Goal: Task Accomplishment & Management: Manage account settings

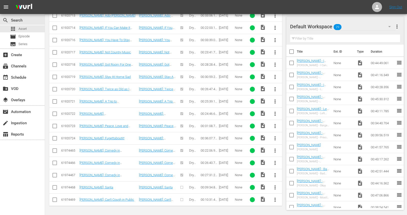
scroll to position [3933, 0]
click at [15, 78] on div "event_available Schedule" at bounding box center [14, 76] width 28 height 5
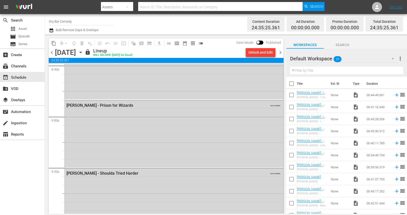
scroll to position [2360, 0]
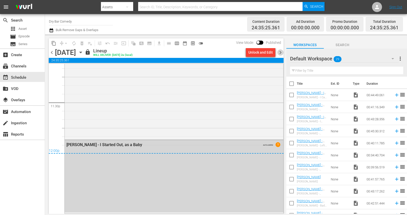
click at [279, 53] on span "chevron_right" at bounding box center [281, 52] width 6 height 6
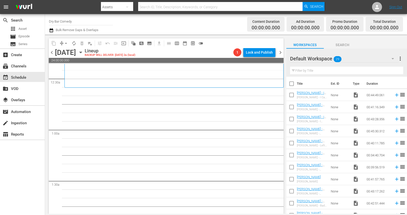
scroll to position [38, 0]
click at [293, 95] on input "checkbox" at bounding box center [292, 96] width 11 height 11
checkbox input "true"
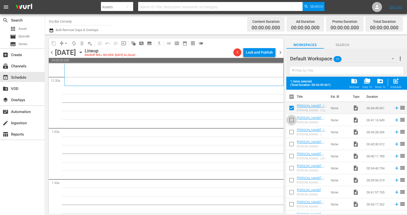
click at [291, 119] on input "checkbox" at bounding box center [292, 121] width 11 height 11
checkbox input "true"
click at [291, 144] on input "checkbox" at bounding box center [292, 145] width 11 height 11
checkbox input "true"
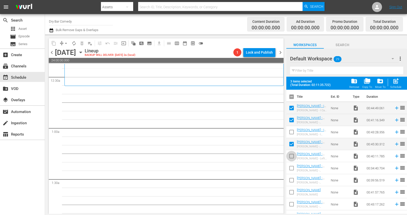
click at [291, 157] on input "checkbox" at bounding box center [292, 157] width 11 height 11
checkbox input "true"
click at [291, 169] on input "checkbox" at bounding box center [292, 169] width 11 height 11
checkbox input "true"
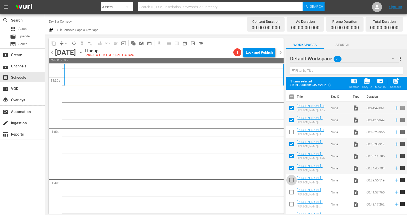
click at [291, 185] on input "checkbox" at bounding box center [292, 181] width 11 height 11
checkbox input "true"
click at [291, 199] on span at bounding box center [292, 204] width 11 height 11
click at [291, 192] on input "checkbox" at bounding box center [292, 193] width 11 height 11
checkbox input "true"
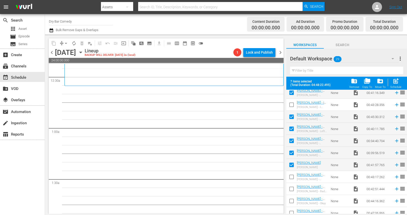
scroll to position [42, 0]
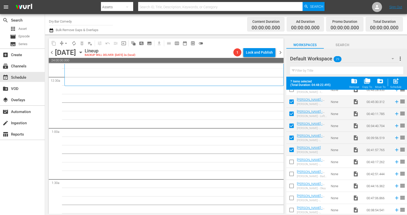
click at [293, 162] on input "checkbox" at bounding box center [292, 162] width 11 height 11
checkbox input "true"
click at [293, 177] on input "checkbox" at bounding box center [292, 174] width 11 height 11
checkbox input "true"
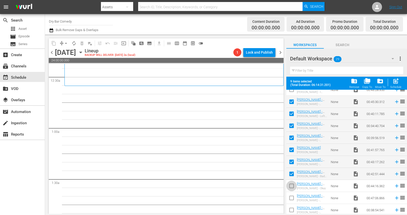
click at [293, 186] on input "checkbox" at bounding box center [292, 186] width 11 height 11
checkbox input "true"
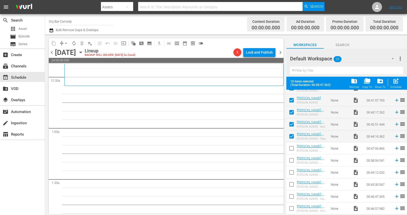
scroll to position [104, 0]
click at [293, 136] on input "checkbox" at bounding box center [292, 137] width 11 height 11
checkbox input "true"
click at [293, 149] on input "checkbox" at bounding box center [292, 149] width 11 height 11
checkbox input "true"
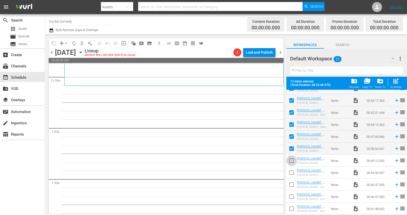
click at [291, 161] on input "checkbox" at bounding box center [292, 161] width 11 height 11
checkbox input "true"
click at [291, 174] on input "checkbox" at bounding box center [292, 173] width 11 height 11
checkbox input "true"
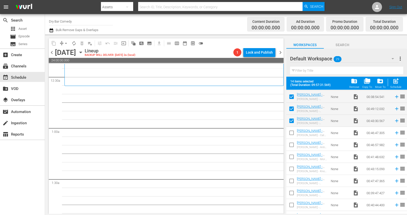
click at [293, 131] on input "checkbox" at bounding box center [292, 133] width 11 height 11
checkbox input "true"
click at [293, 144] on input "checkbox" at bounding box center [292, 145] width 11 height 11
checkbox input "true"
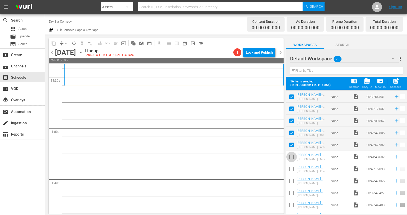
click at [293, 161] on input "checkbox" at bounding box center [292, 157] width 11 height 11
checkbox input "true"
click at [292, 172] on input "checkbox" at bounding box center [292, 169] width 11 height 11
checkbox input "true"
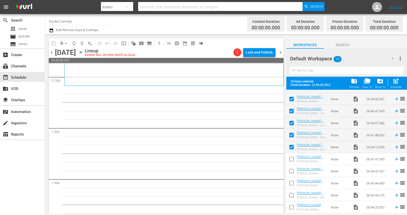
scroll to position [191, 0]
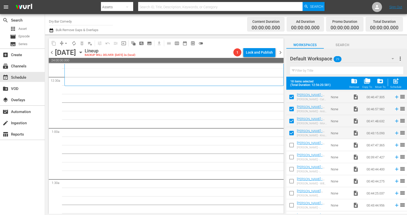
click at [291, 143] on input "checkbox" at bounding box center [292, 146] width 11 height 11
checkbox input "true"
click at [291, 157] on input "checkbox" at bounding box center [292, 158] width 11 height 11
checkbox input "true"
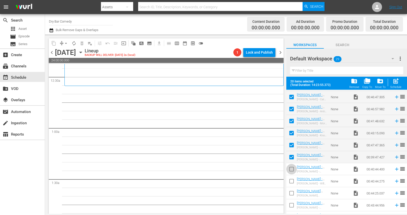
click at [291, 169] on input "checkbox" at bounding box center [292, 170] width 11 height 11
checkbox input "true"
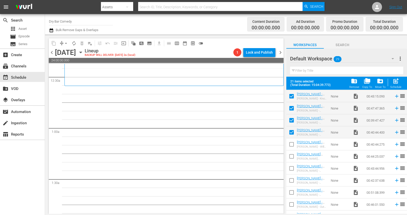
scroll to position [236, 0]
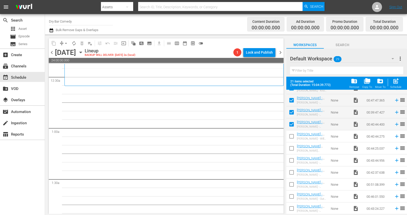
click at [292, 138] on input "checkbox" at bounding box center [292, 137] width 11 height 11
checkbox input "true"
click at [292, 149] on input "checkbox" at bounding box center [292, 149] width 11 height 11
checkbox input "true"
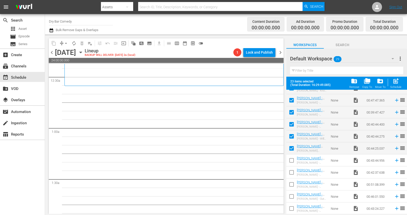
click at [292, 161] on input "checkbox" at bounding box center [292, 161] width 11 height 11
checkbox input "true"
click at [292, 175] on input "checkbox" at bounding box center [292, 173] width 11 height 11
checkbox input "true"
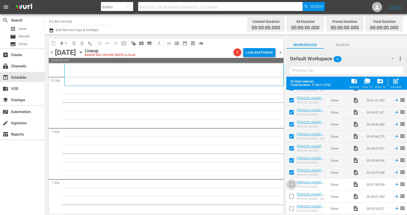
click at [291, 184] on input "checkbox" at bounding box center [292, 185] width 11 height 11
checkbox input "true"
click at [291, 196] on input "checkbox" at bounding box center [292, 197] width 11 height 11
checkbox input "true"
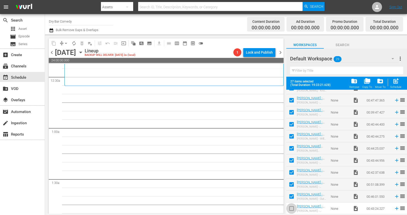
click at [292, 210] on input "checkbox" at bounding box center [292, 209] width 11 height 11
checkbox input "true"
click at [397, 83] on span "post_add" at bounding box center [396, 81] width 7 height 7
checkbox input "false"
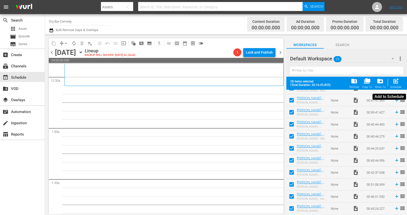
checkbox input "false"
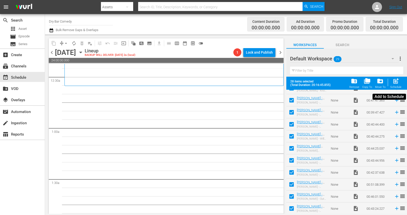
checkbox input "false"
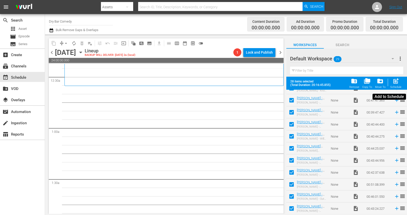
checkbox input "false"
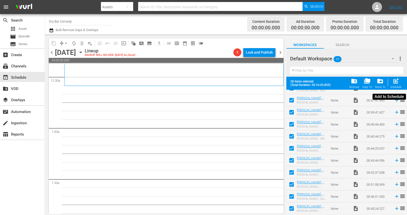
checkbox input "false"
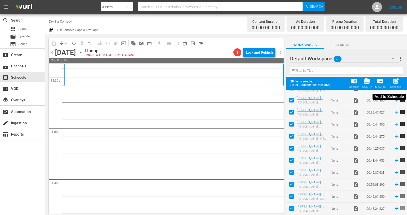
checkbox input "false"
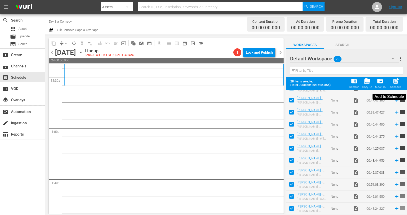
checkbox input "false"
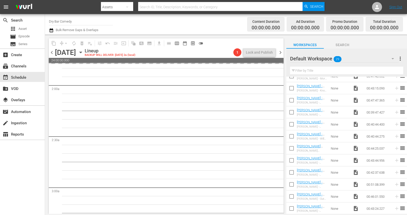
scroll to position [0, 0]
